Goal: Task Accomplishment & Management: Manage account settings

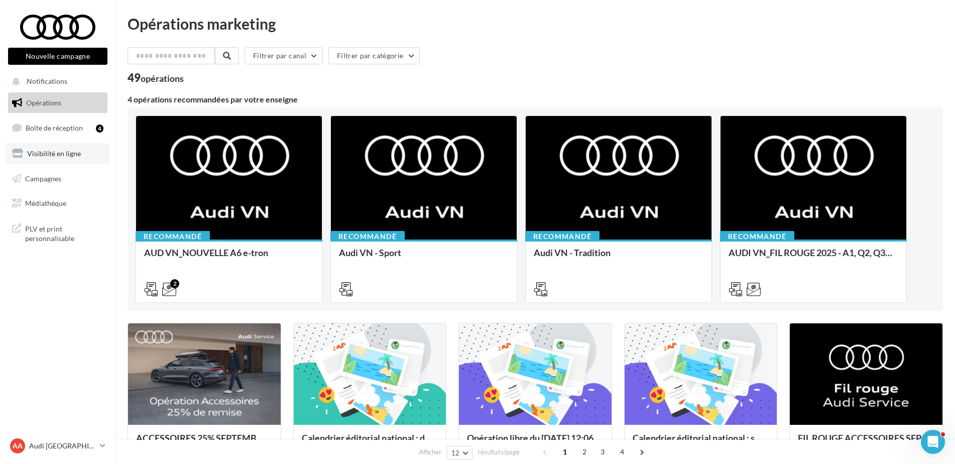
click at [37, 155] on span "Visibilité en ligne" at bounding box center [54, 153] width 54 height 9
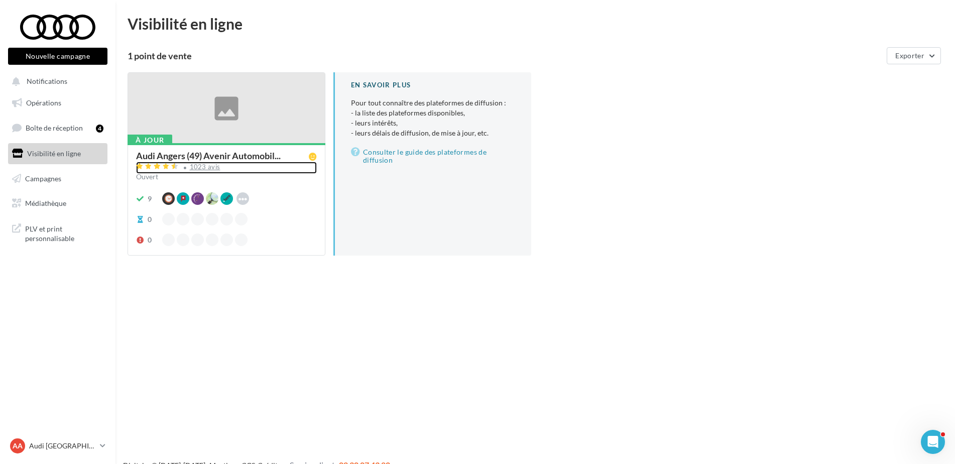
click at [205, 165] on div "1023 avis" at bounding box center [205, 167] width 31 height 7
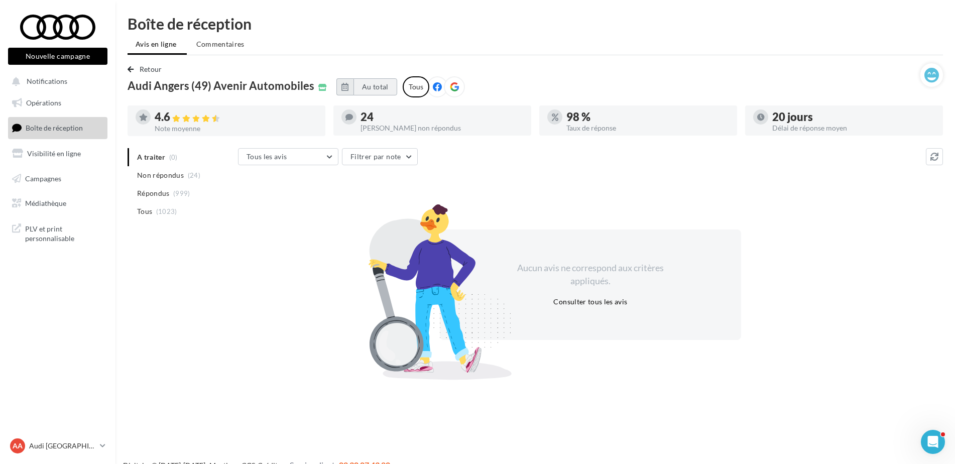
click at [367, 89] on button "Au total" at bounding box center [376, 86] width 44 height 17
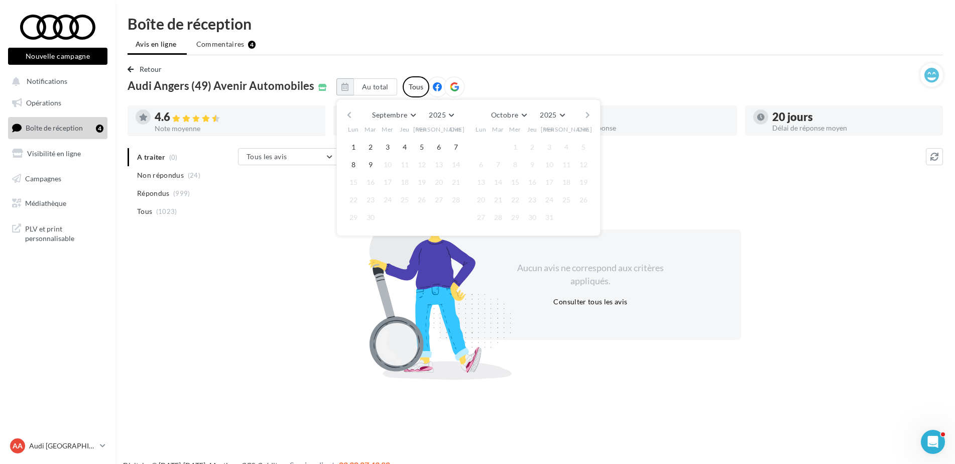
click at [345, 113] on button "button" at bounding box center [349, 115] width 9 height 14
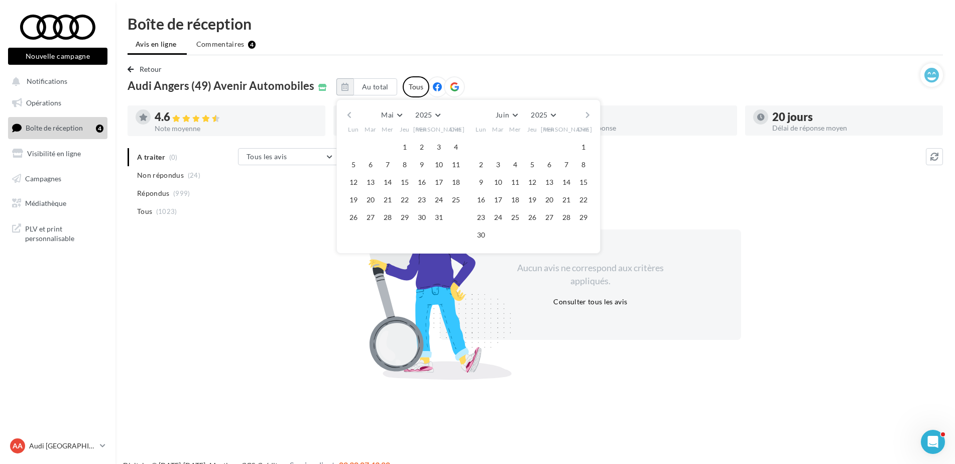
click at [345, 113] on button "button" at bounding box center [349, 115] width 9 height 14
click at [389, 144] on button "1" at bounding box center [387, 147] width 15 height 15
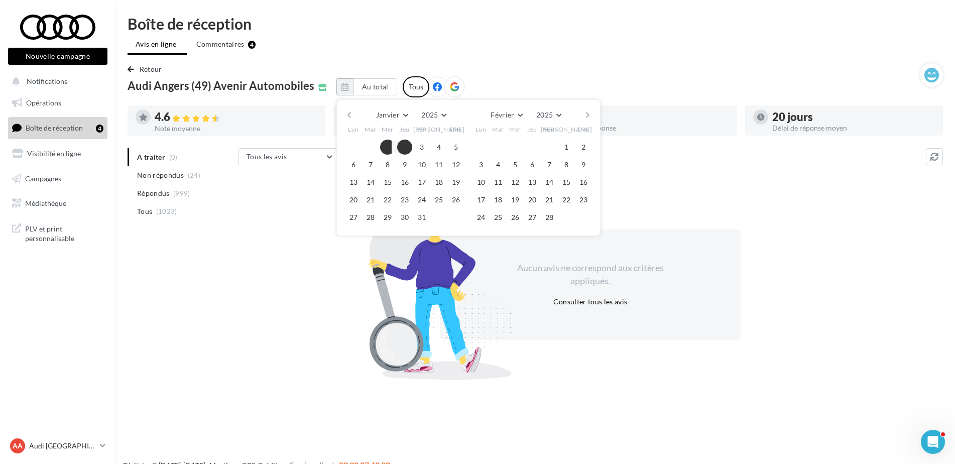
click at [584, 117] on button "button" at bounding box center [588, 115] width 9 height 14
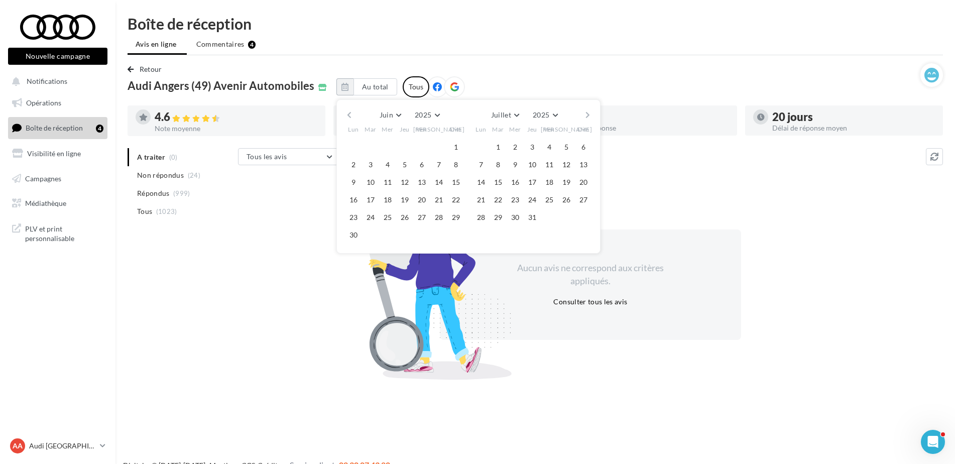
click at [584, 117] on button "button" at bounding box center [588, 115] width 9 height 14
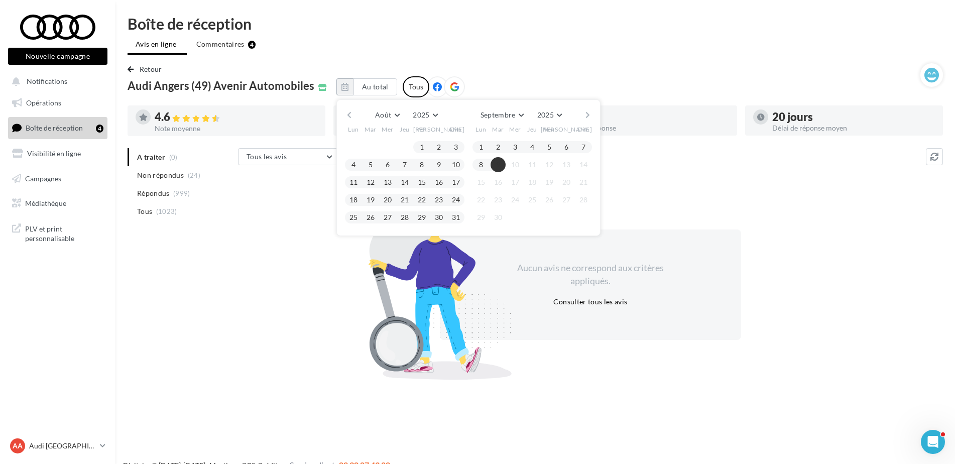
click at [494, 165] on button "9" at bounding box center [498, 164] width 15 height 15
